Goal: Task Accomplishment & Management: Manage account settings

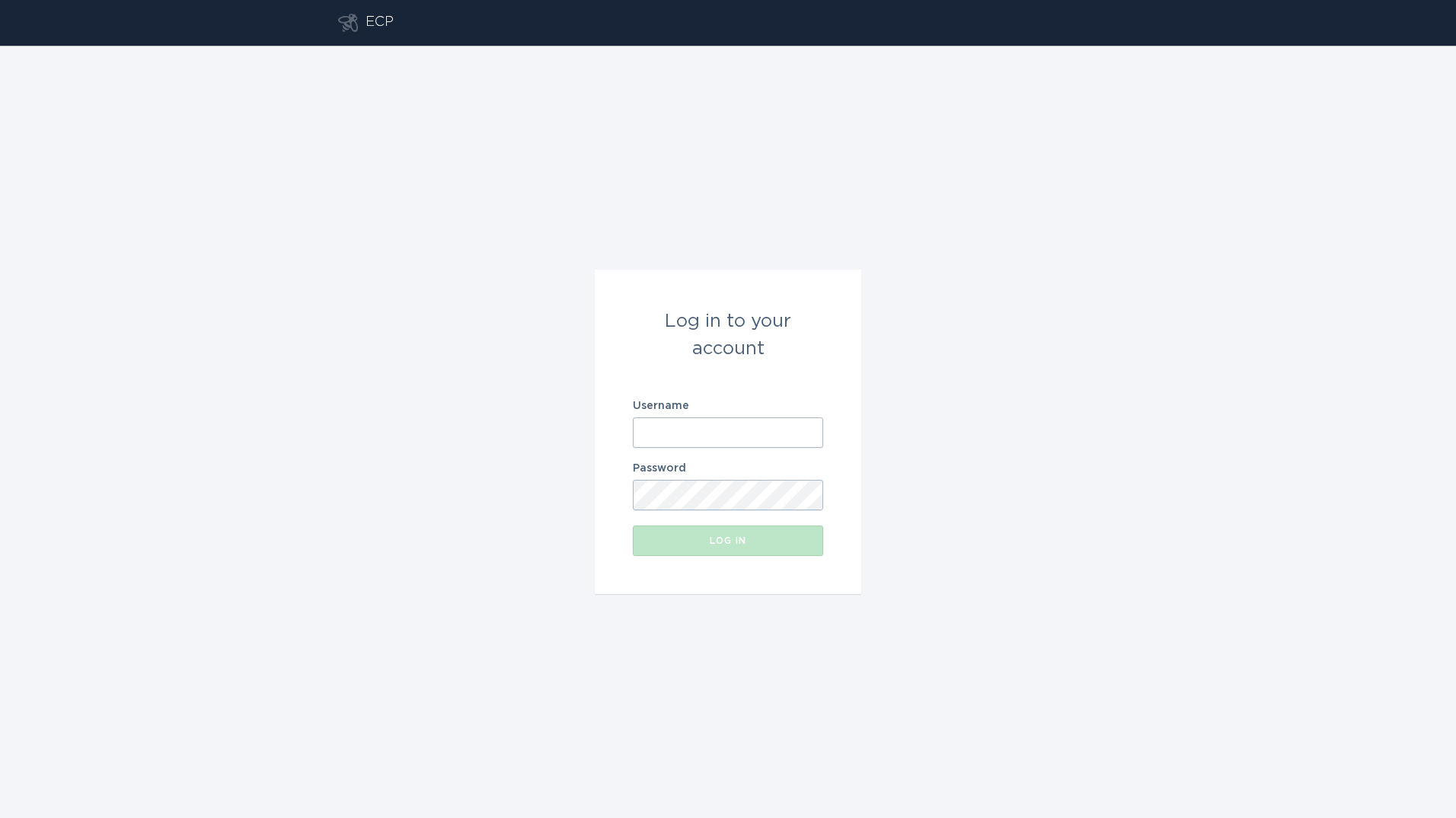
click at [706, 441] on input "Username" at bounding box center [728, 432] width 191 height 31
type input "[EMAIL_ADDRESS][DOMAIN_NAME]"
click at [633, 526] on button "Log in" at bounding box center [728, 541] width 191 height 31
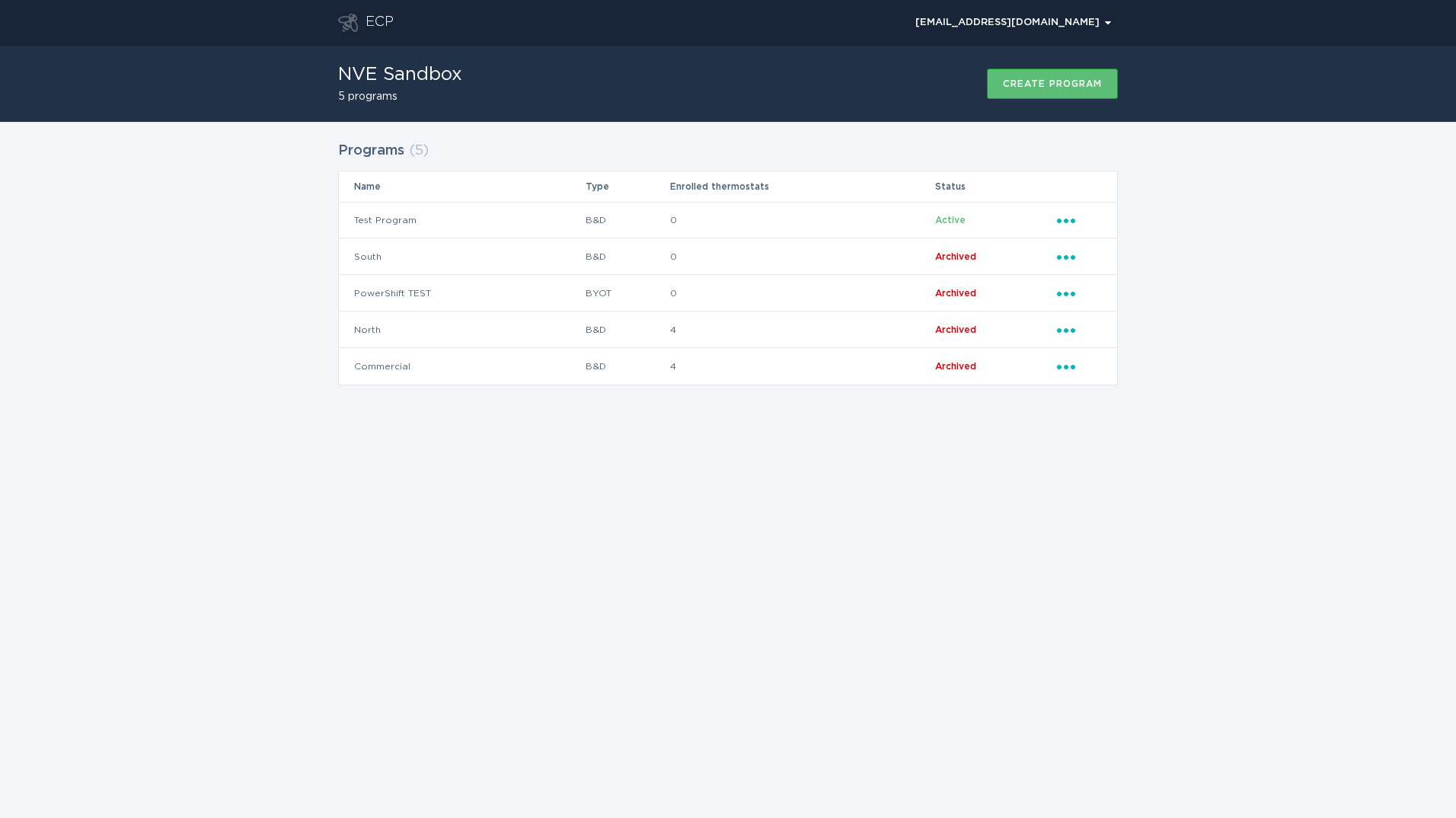
click at [606, 525] on div "ECP [EMAIL_ADDRESS][DOMAIN_NAME] Chevron NVE Sandbox 5 programs Create program …" at bounding box center [728, 409] width 1456 height 818
click at [505, 212] on td "Test Program" at bounding box center [461, 220] width 246 height 37
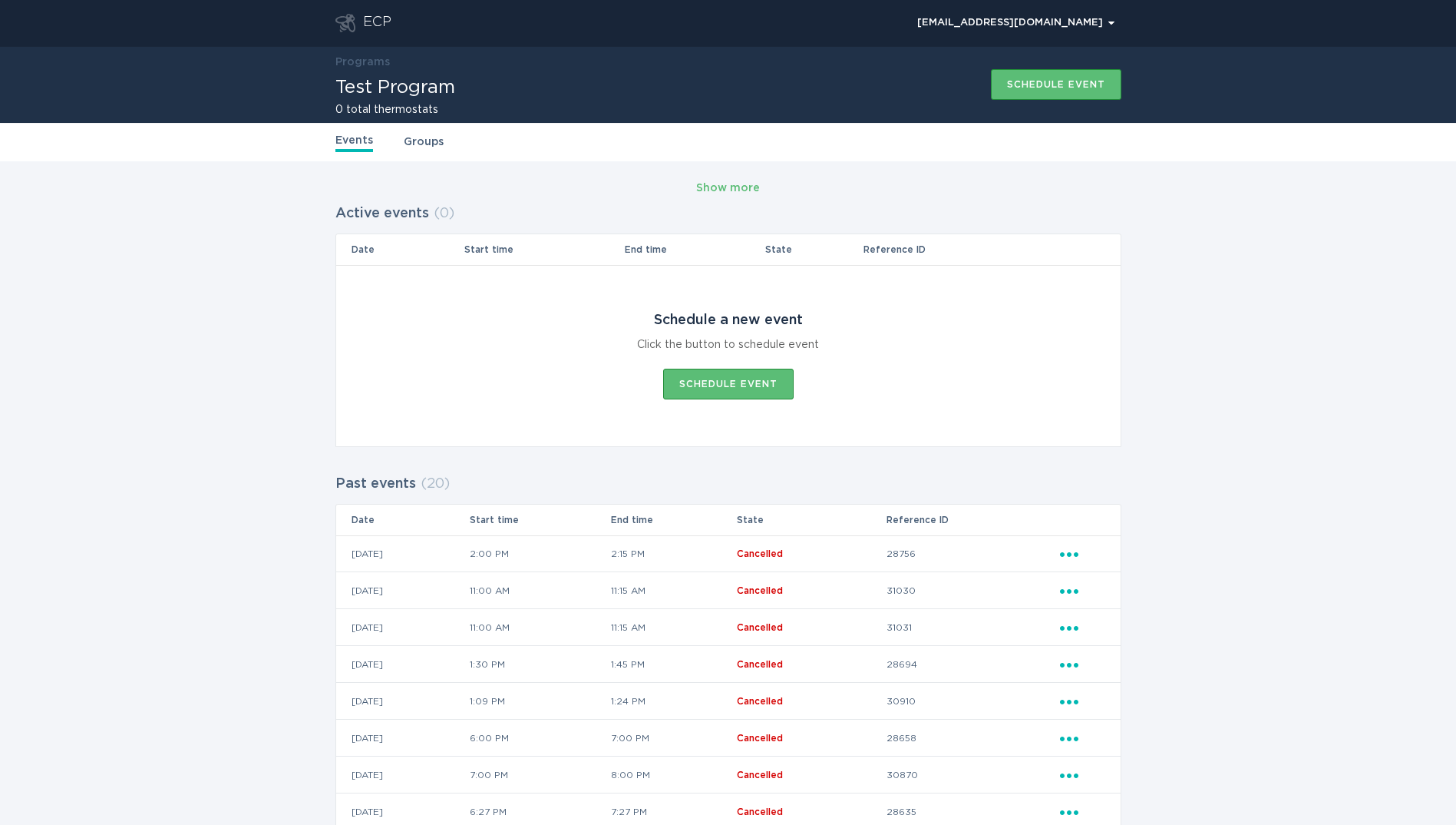
click at [366, 9] on header "ECP [EMAIL_ADDRESS][DOMAIN_NAME] Chevron" at bounding box center [729, 23] width 786 height 46
click at [372, 18] on div "ECP" at bounding box center [377, 23] width 29 height 18
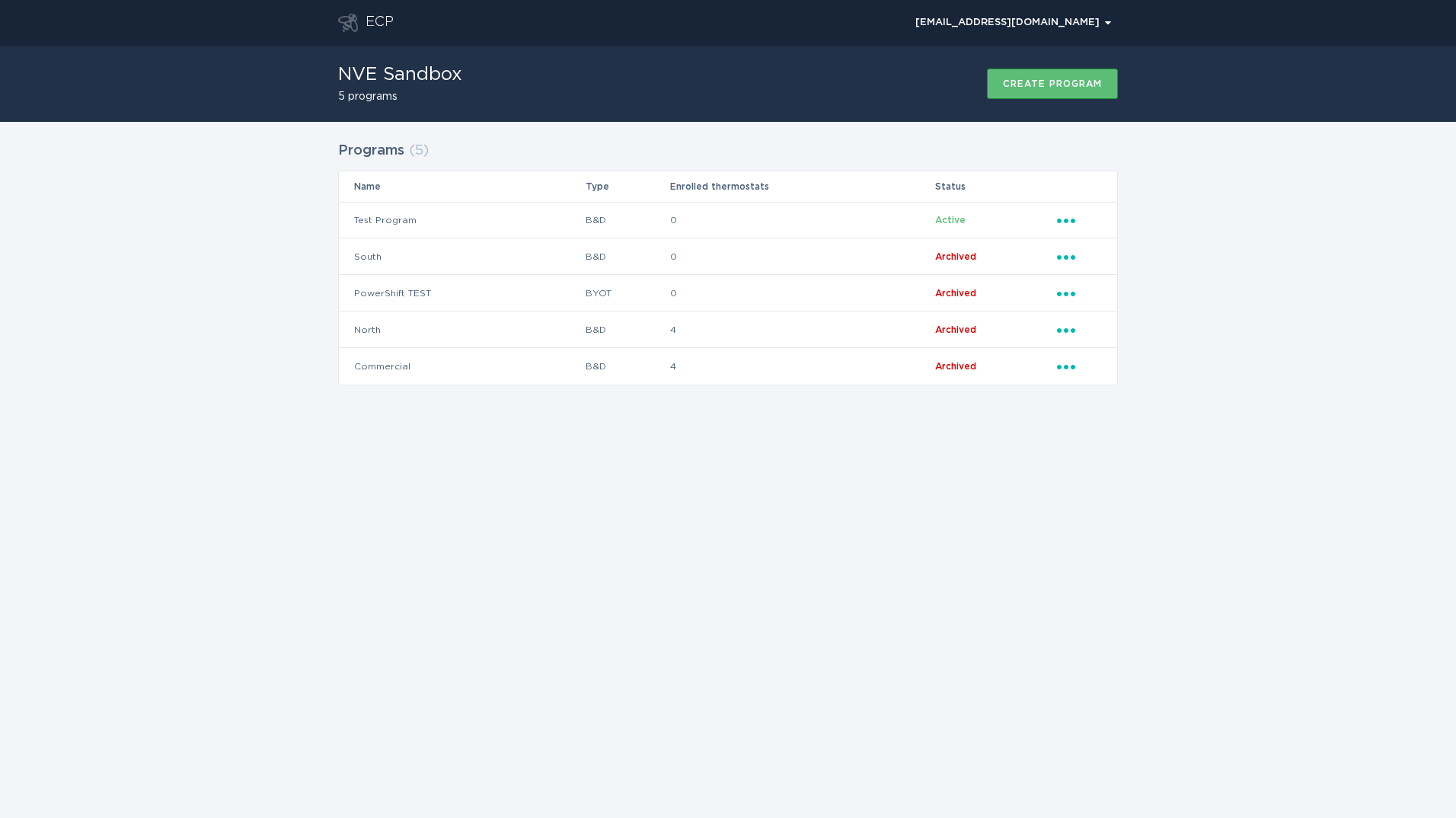
click at [381, 17] on div "ECP" at bounding box center [380, 22] width 28 height 18
click at [441, 221] on td "Test Program" at bounding box center [461, 220] width 246 height 37
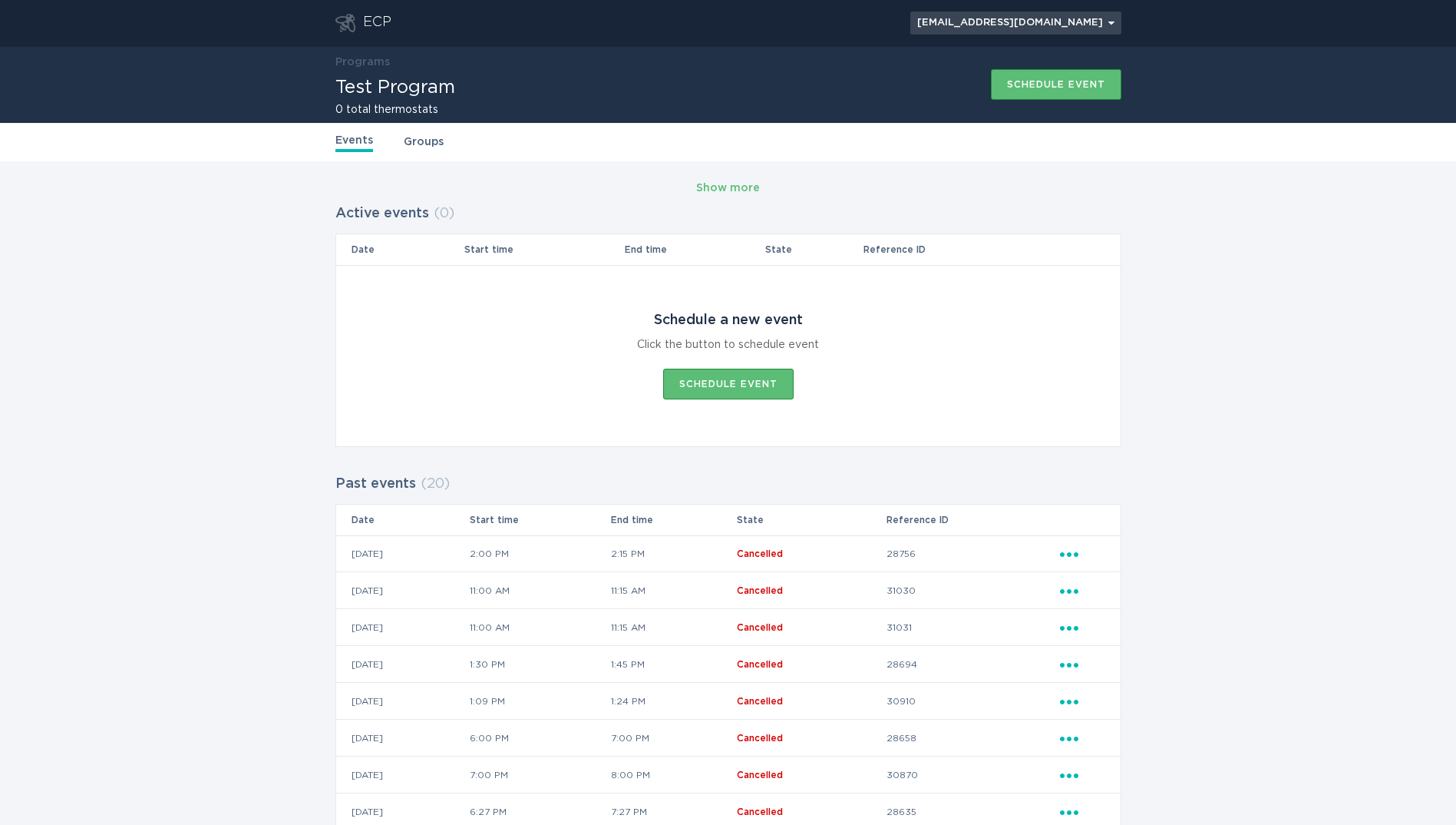
click at [1048, 23] on div "[EMAIL_ADDRESS][DOMAIN_NAME] Chevron" at bounding box center [1016, 23] width 197 height 9
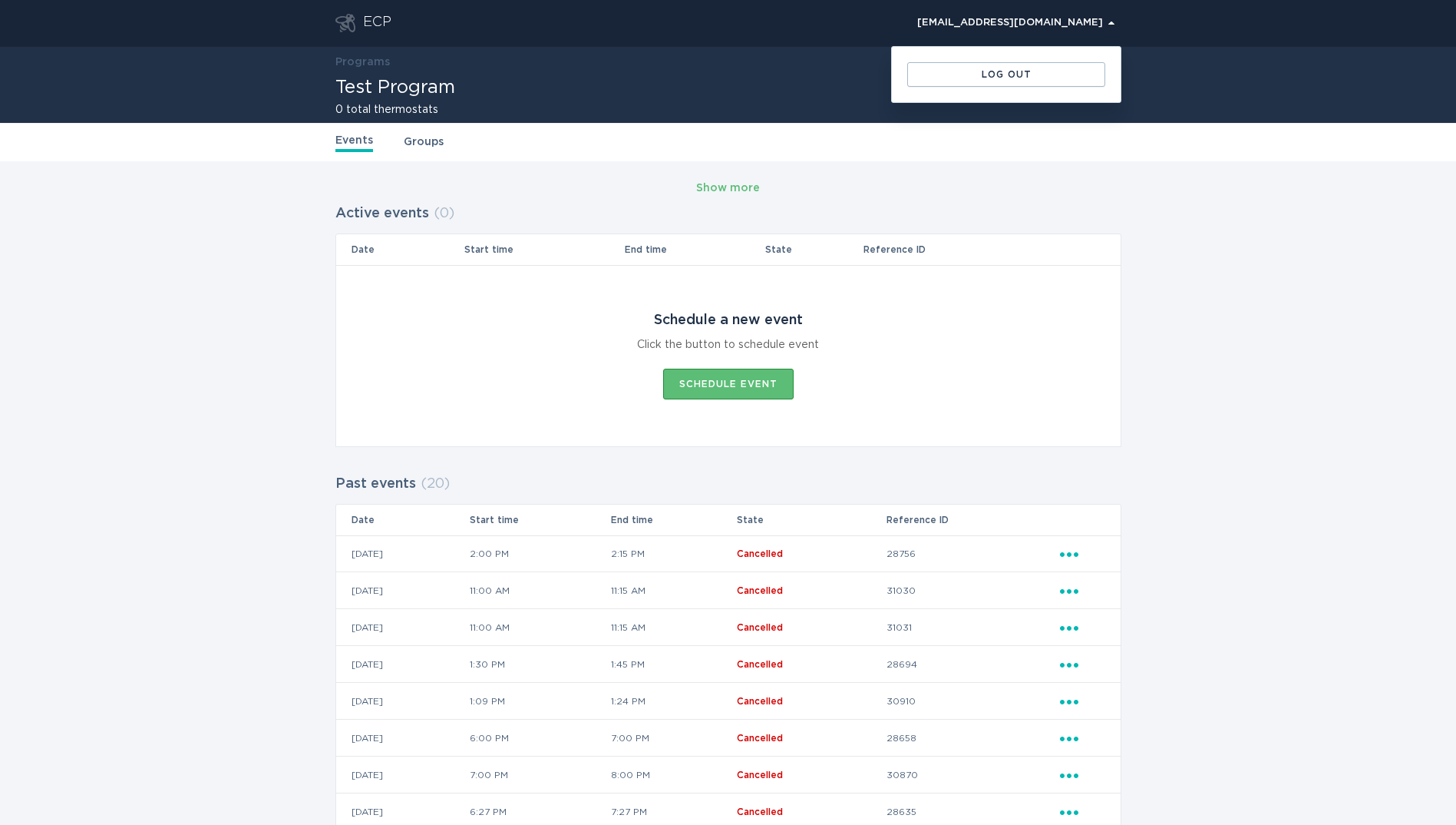
click at [372, 27] on div "ECP" at bounding box center [377, 23] width 29 height 18
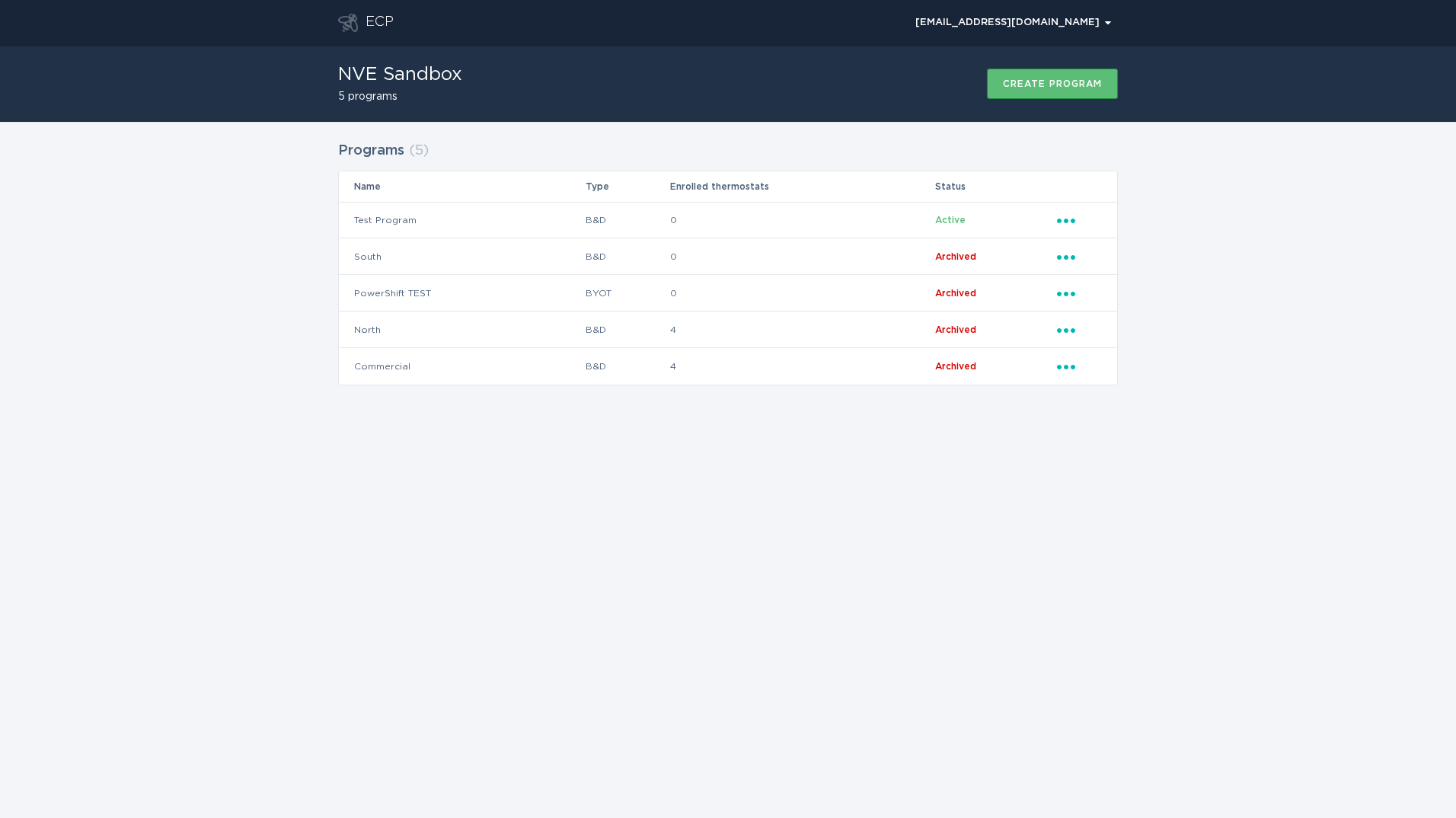
click at [579, 536] on div "ECP [EMAIL_ADDRESS][DOMAIN_NAME] Chevron NVE Sandbox 5 programs Create program …" at bounding box center [728, 409] width 1456 height 818
click at [287, 261] on div "Programs ( 5 ) Name Type Enrolled thermostats Status Test Program B&D 0 Active …" at bounding box center [728, 272] width 1456 height 302
click at [1275, 307] on div "Programs ( 5 ) Name Type Enrolled thermostats Status Test Program B&D 0 Active …" at bounding box center [728, 272] width 1456 height 302
drag, startPoint x: 1124, startPoint y: 15, endPoint x: 1113, endPoint y: 16, distance: 11.0
click at [1121, 14] on div "ECP [EMAIL_ADDRESS][DOMAIN_NAME] Chevron" at bounding box center [728, 22] width 1456 height 46
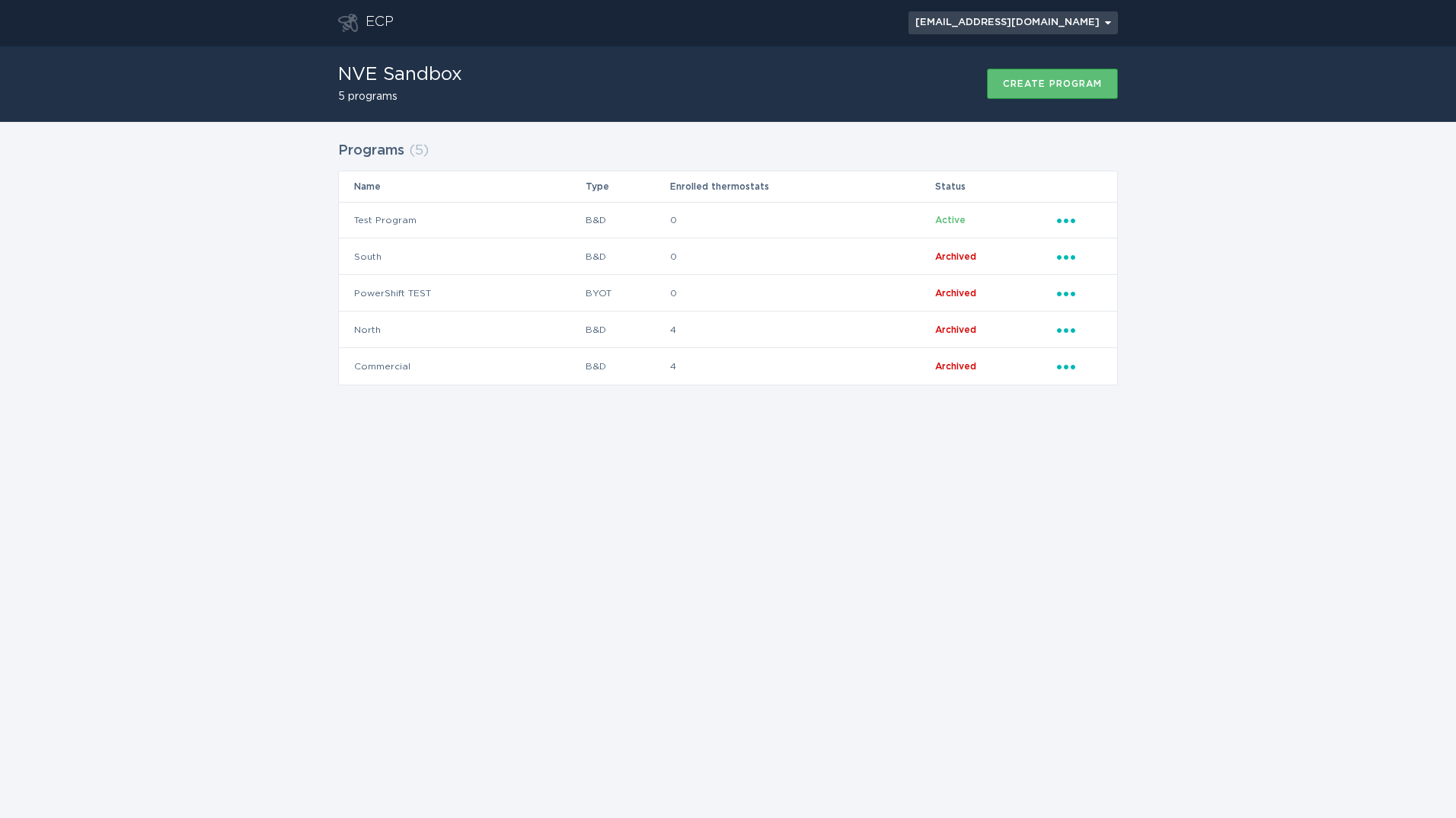
click at [1101, 18] on div "[EMAIL_ADDRESS][DOMAIN_NAME] Chevron" at bounding box center [1013, 22] width 196 height 9
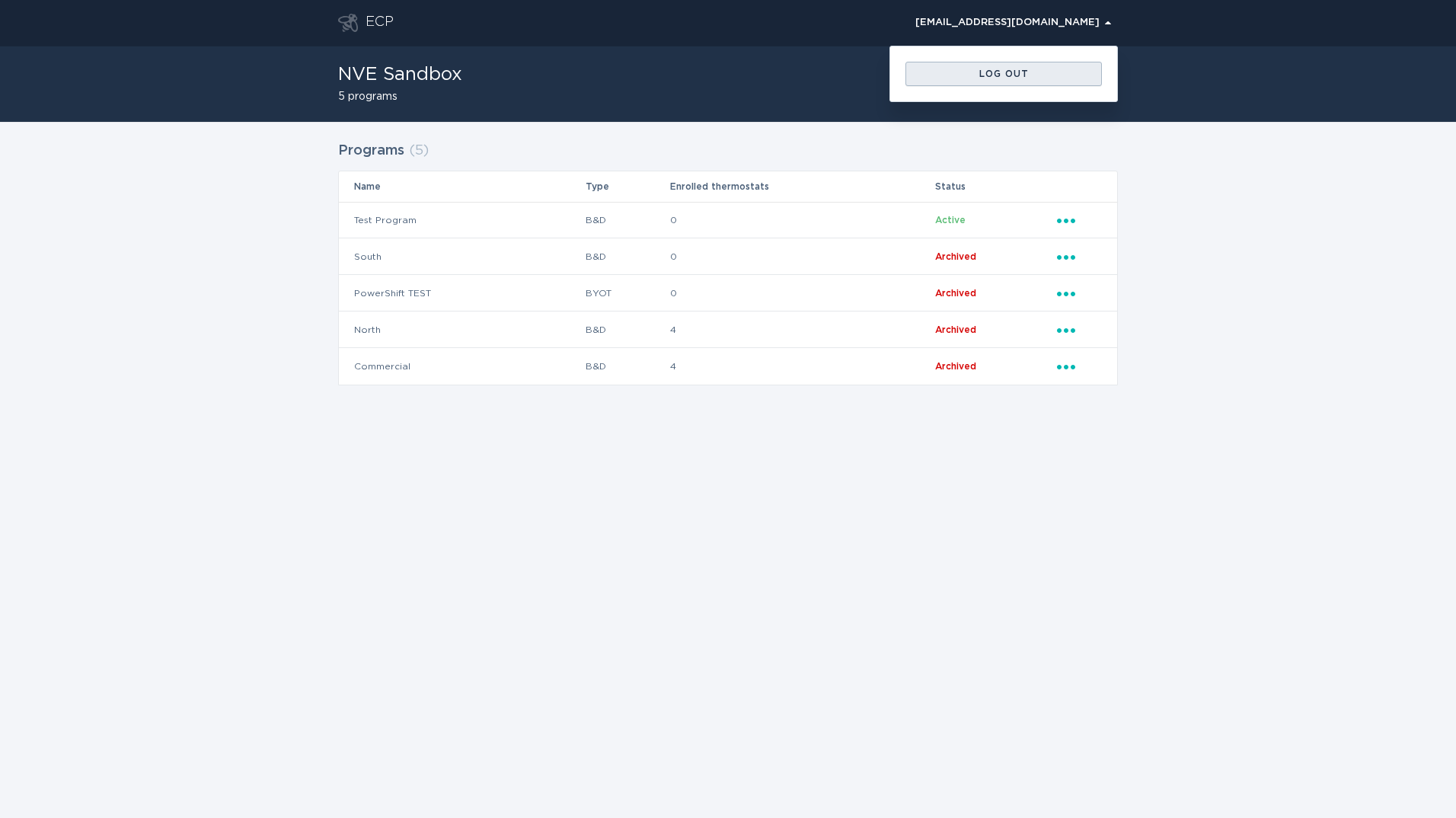
click at [1013, 76] on div "Log out" at bounding box center [1004, 73] width 182 height 9
